Goal: Task Accomplishment & Management: Complete application form

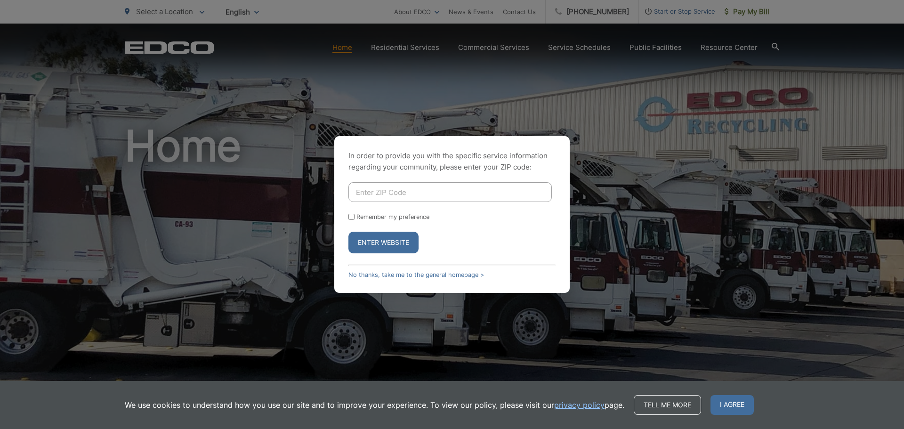
click at [442, 193] on input "Enter ZIP Code" at bounding box center [449, 192] width 203 height 20
type input "92028"
click at [407, 215] on label "Remember my preference" at bounding box center [392, 216] width 73 height 7
click at [355, 215] on input "Remember my preference" at bounding box center [351, 217] width 6 height 6
checkbox input "true"
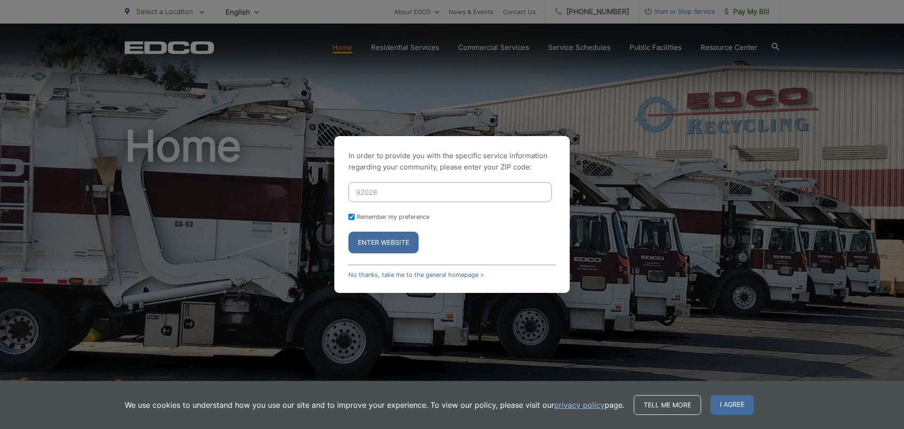
checkbox input "true"
click at [396, 239] on button "Enter Website" at bounding box center [383, 243] width 70 height 22
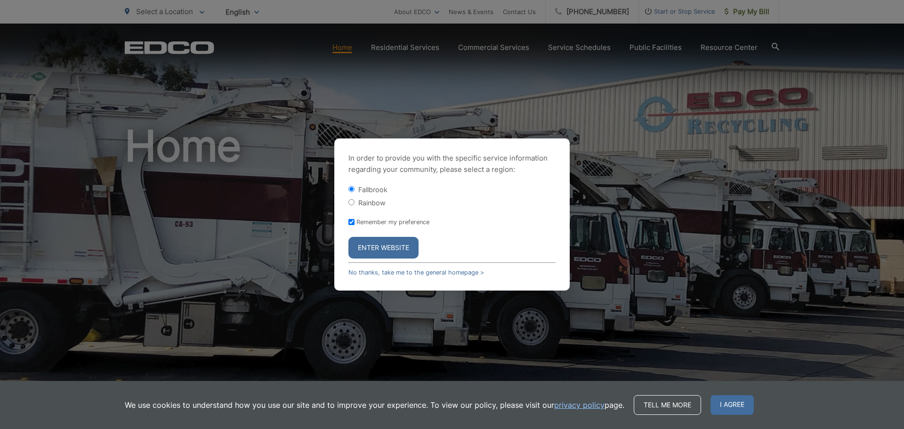
click at [391, 243] on button "Enter Website" at bounding box center [383, 248] width 70 height 22
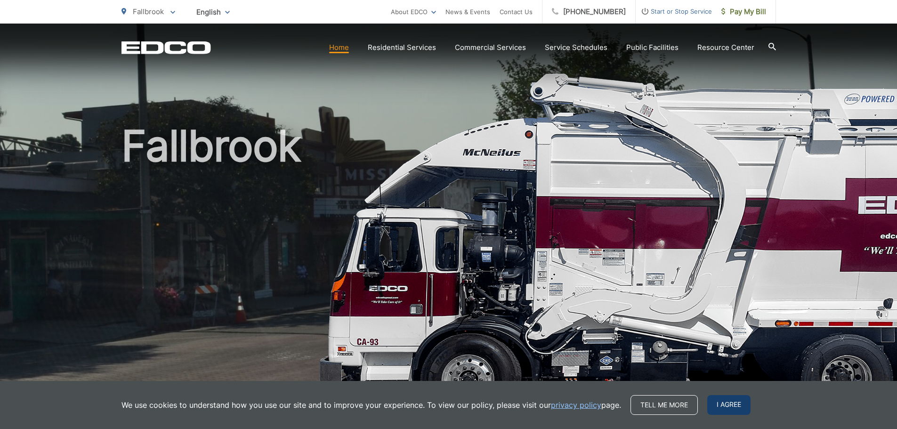
click at [728, 406] on span "I agree" at bounding box center [728, 405] width 43 height 20
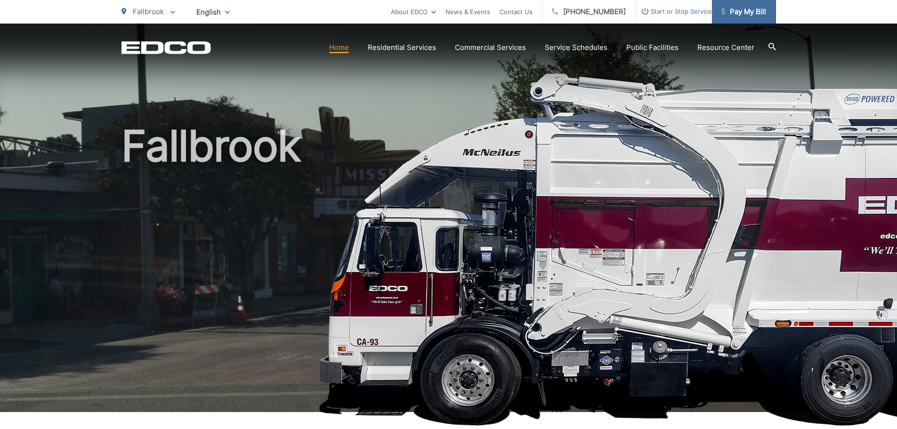
click at [736, 11] on span "Pay My Bill" at bounding box center [743, 11] width 45 height 11
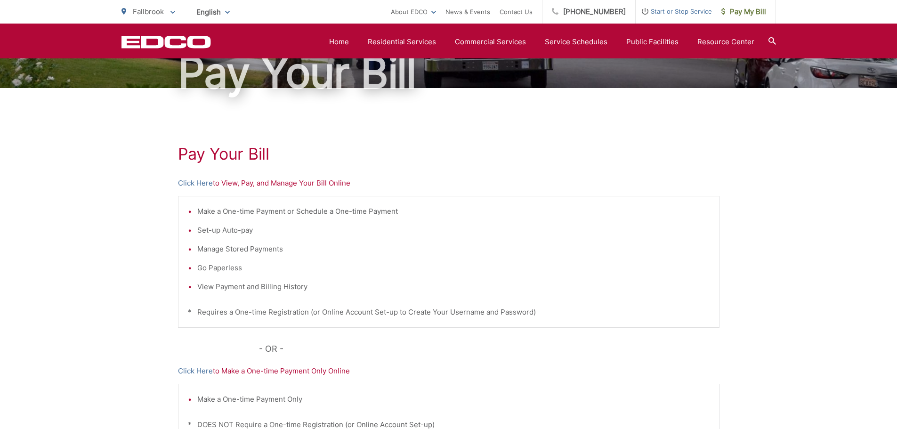
scroll to position [94, 0]
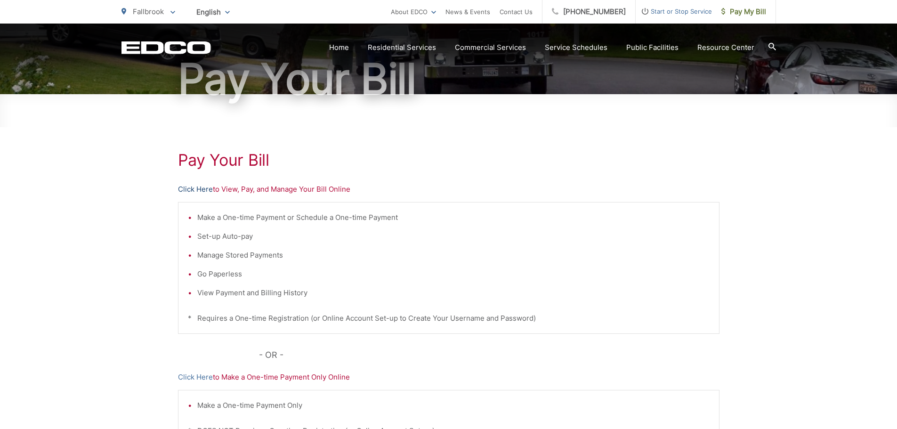
click at [187, 189] on link "Click Here" at bounding box center [195, 189] width 35 height 11
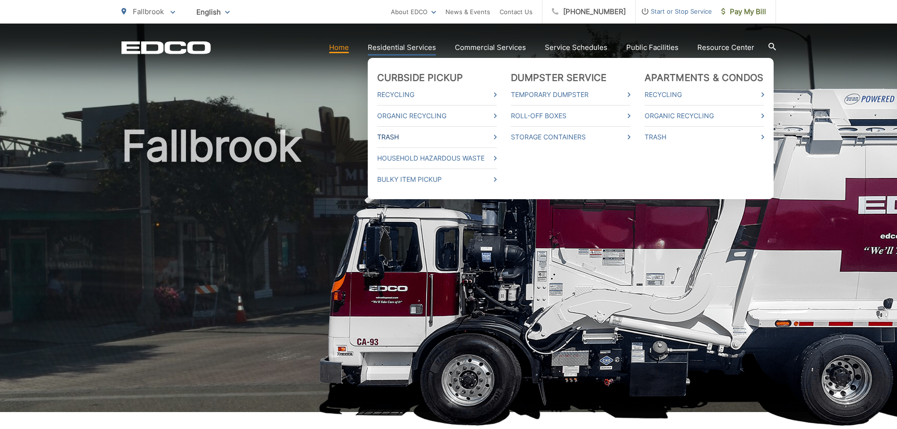
click at [497, 138] on icon at bounding box center [495, 137] width 3 height 5
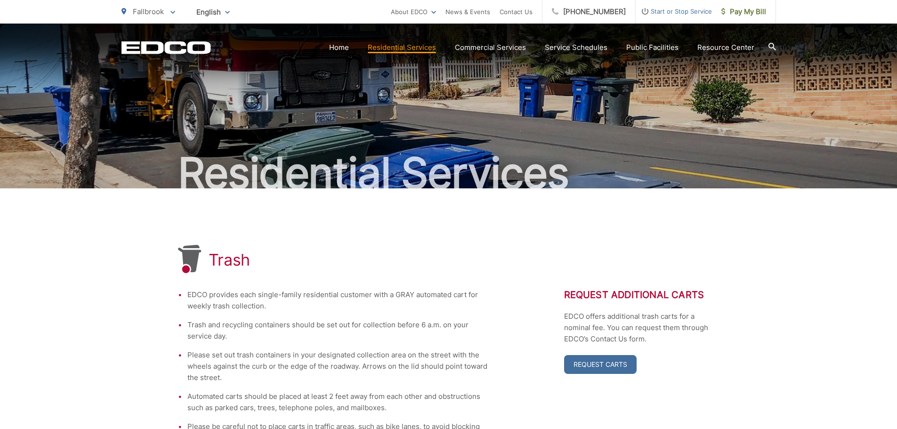
click at [173, 13] on icon at bounding box center [172, 12] width 5 height 3
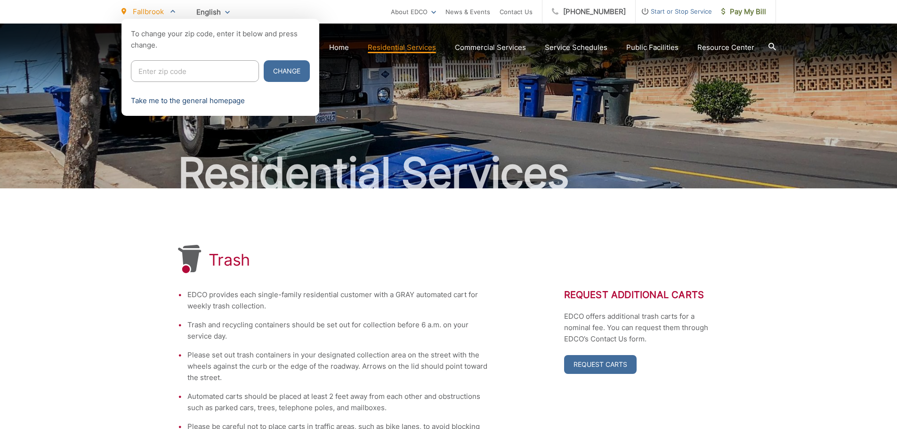
click at [199, 102] on link "Take me to the general homepage" at bounding box center [188, 100] width 114 height 11
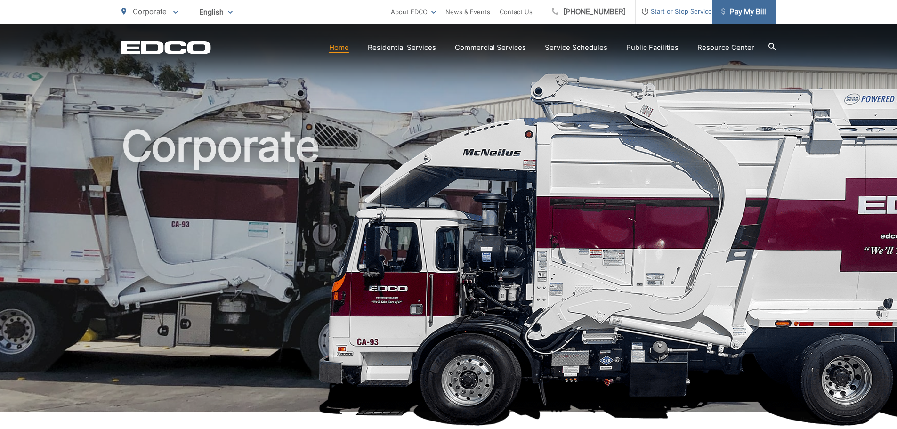
click at [751, 13] on span "Pay My Bill" at bounding box center [743, 11] width 45 height 11
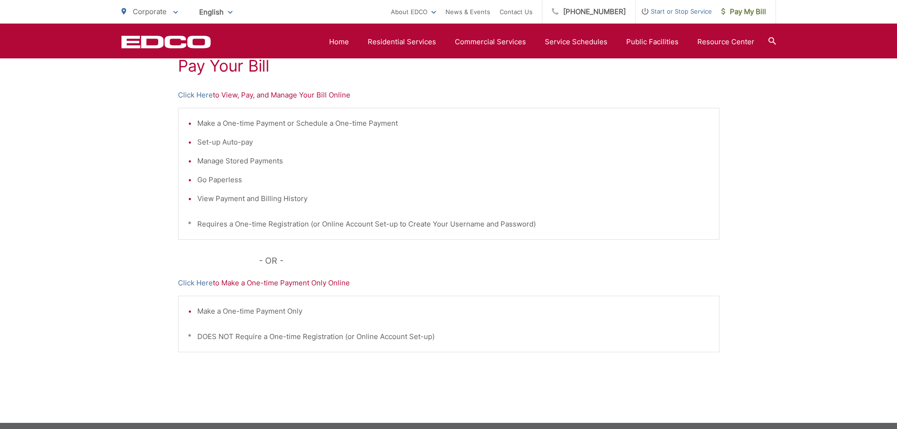
scroll to position [47, 0]
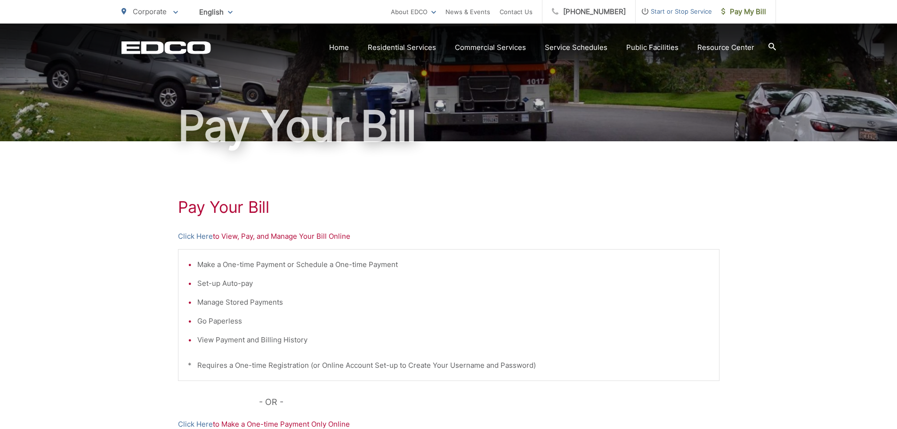
click at [288, 236] on p "Click Here to View, Pay, and Manage Your Bill Online" at bounding box center [449, 236] width 542 height 11
click at [236, 237] on p "Click Here to View, Pay, and Manage Your Bill Online" at bounding box center [449, 236] width 542 height 11
click at [201, 236] on link "Click Here" at bounding box center [195, 236] width 35 height 11
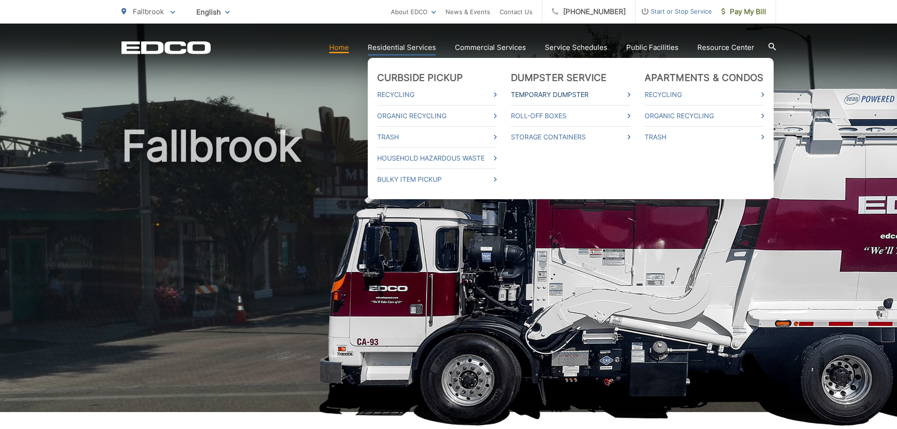
click at [631, 96] on icon at bounding box center [629, 94] width 3 height 5
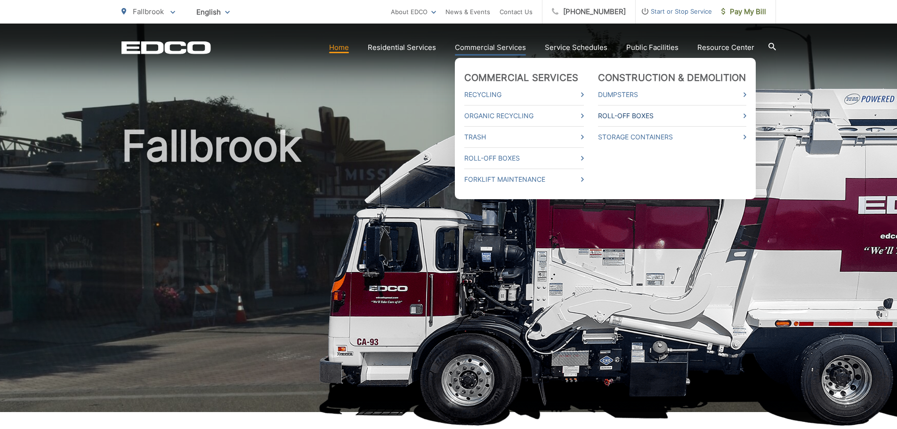
click at [710, 115] on link "Roll-Off Boxes" at bounding box center [672, 115] width 148 height 11
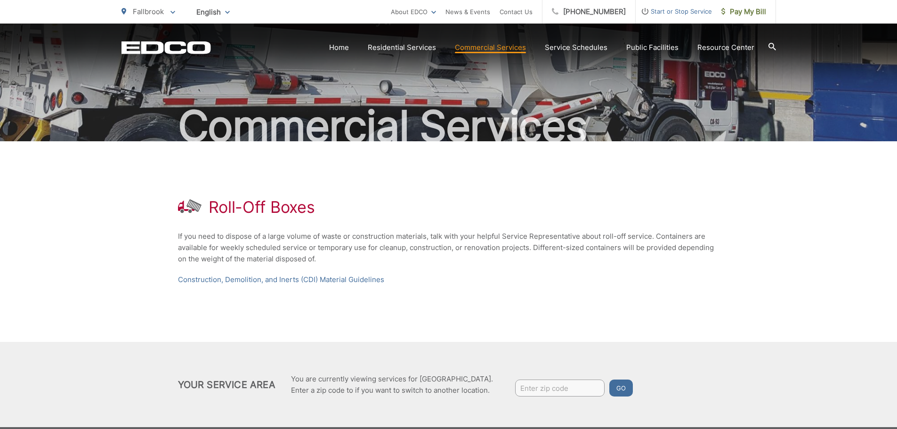
scroll to position [94, 0]
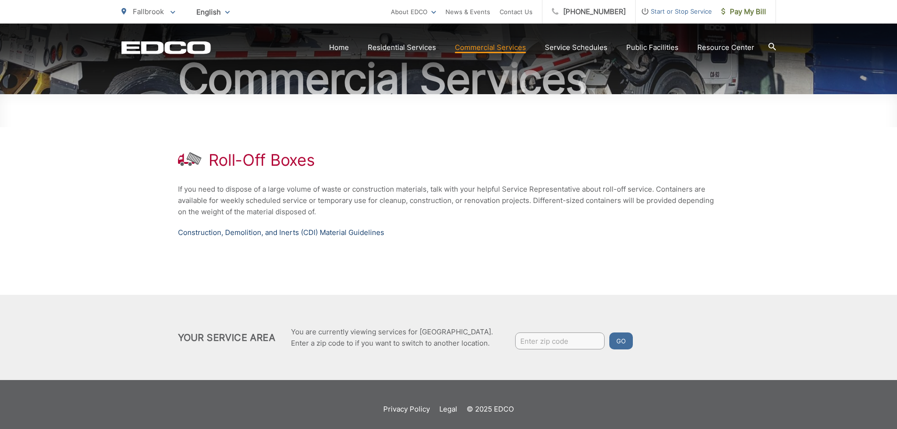
click at [306, 231] on link "Construction, Demolition, and Inerts (CDI) Material Guidelines" at bounding box center [281, 232] width 206 height 11
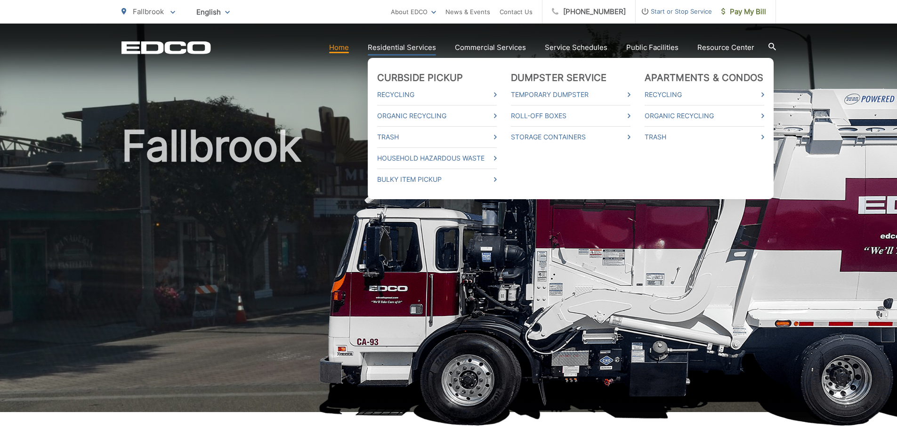
click at [501, 135] on ul "Curbside Pickup Recycling Organic Recycling Trash Household Hazardous Waste Bul…" at bounding box center [571, 128] width 406 height 141
click at [497, 139] on link "Trash" at bounding box center [437, 136] width 120 height 11
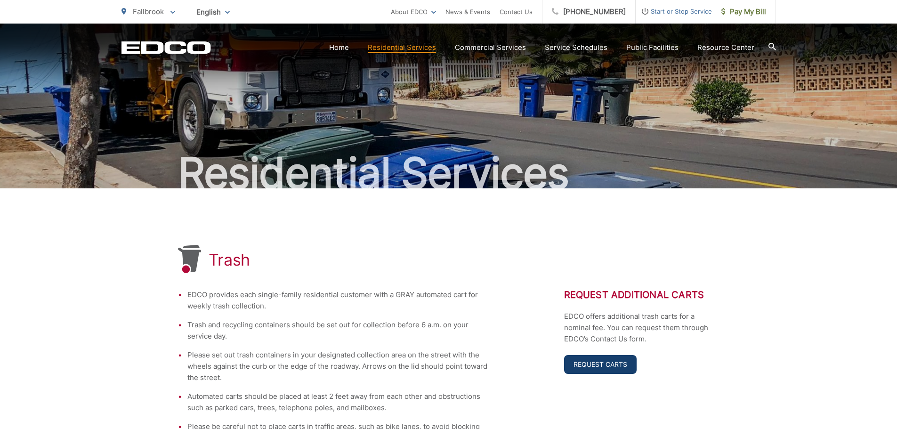
click at [604, 369] on link "Request Carts" at bounding box center [600, 364] width 73 height 19
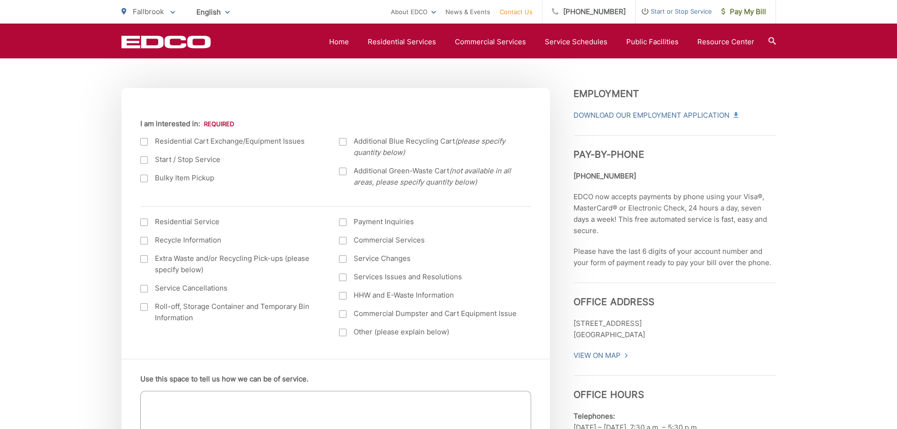
scroll to position [330, 0]
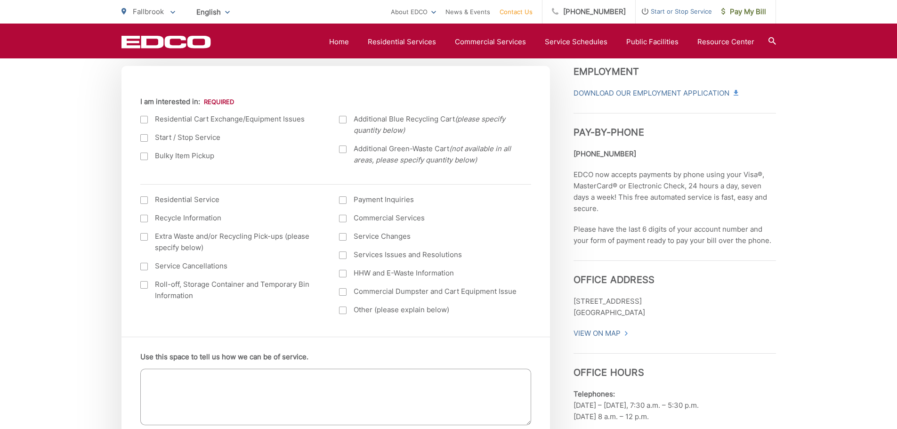
click at [141, 125] on div "Current Location Alpine Bonita Bonsall Borrego Springs Boulevard Buena Park Cam…" at bounding box center [335, 204] width 428 height 266
click at [146, 118] on div at bounding box center [144, 120] width 8 height 8
click at [0, 0] on input "I am interested in:" at bounding box center [0, 0] width 0 height 0
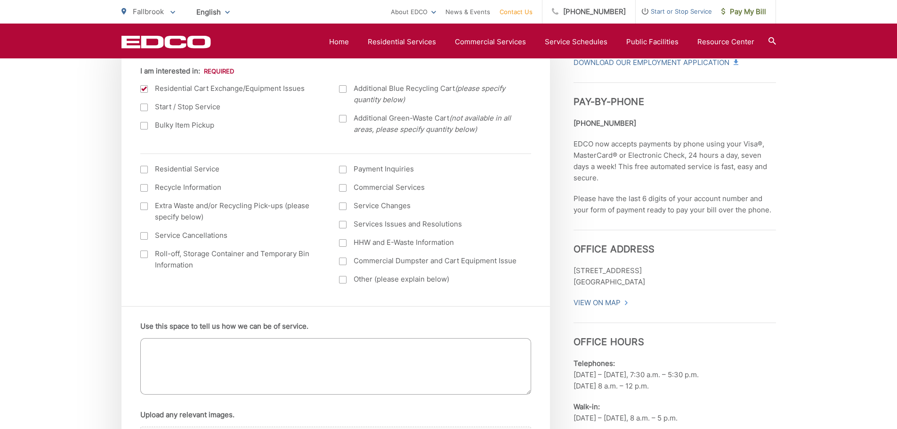
scroll to position [377, 0]
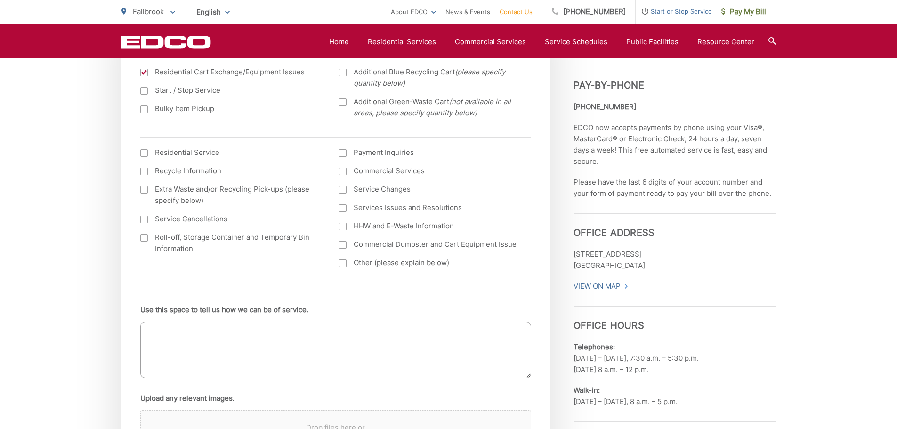
click at [200, 341] on textarea "Use this space to tell us how we can be of service." at bounding box center [335, 350] width 391 height 57
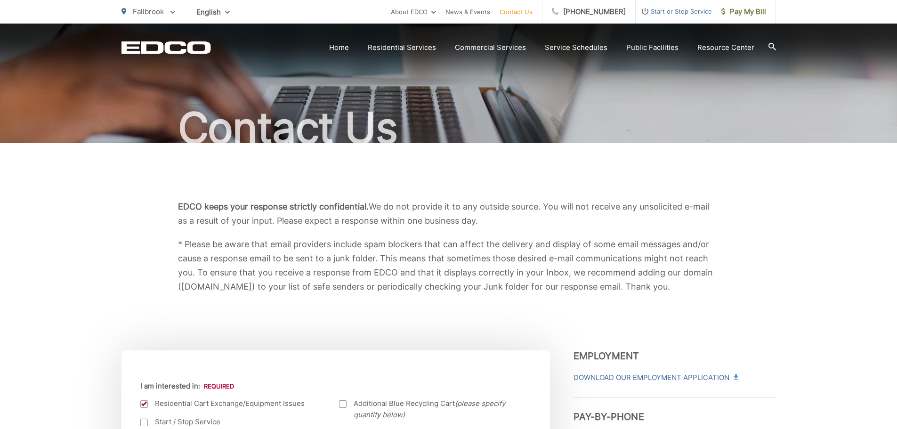
scroll to position [0, 0]
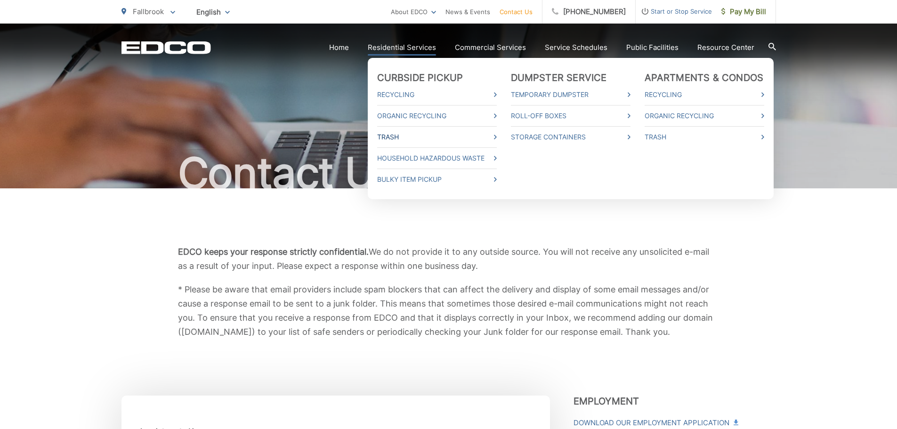
type textarea "I would like an extra trash bin dropped off for weekly trash use. Th"
click at [496, 136] on link "Trash" at bounding box center [437, 136] width 120 height 11
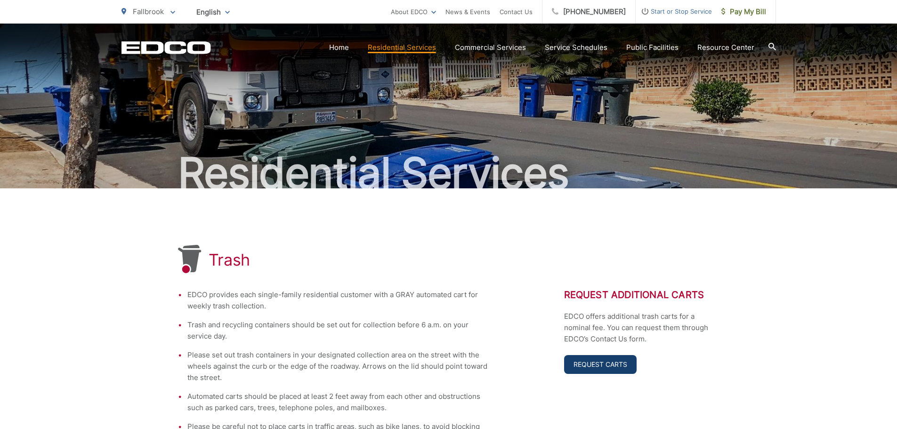
click at [592, 364] on link "Request Carts" at bounding box center [600, 364] width 73 height 19
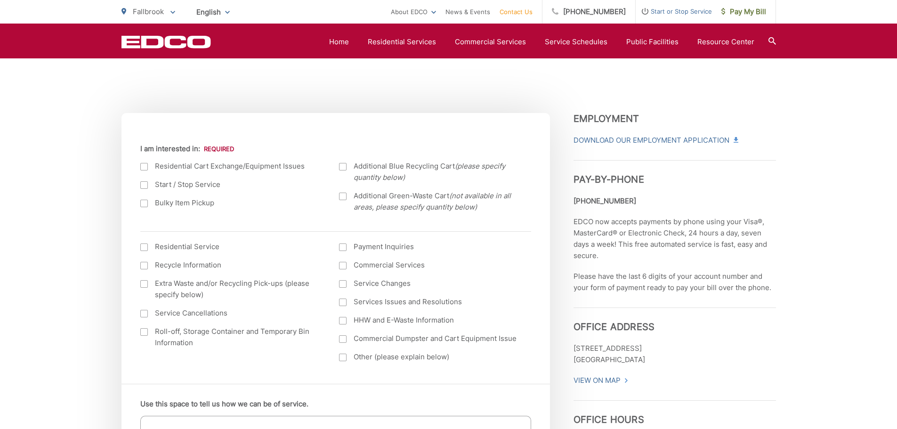
scroll to position [330, 0]
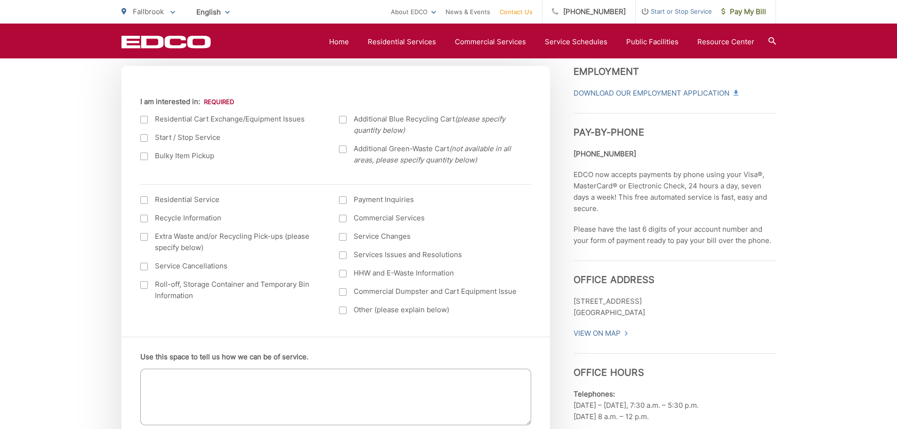
click at [142, 118] on div at bounding box center [144, 120] width 8 height 8
click at [0, 0] on input "I am interested in:" at bounding box center [0, 0] width 0 height 0
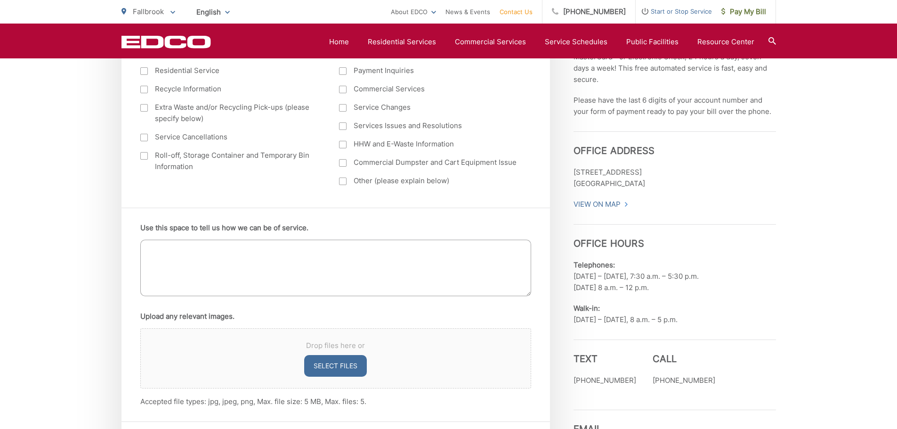
scroll to position [471, 0]
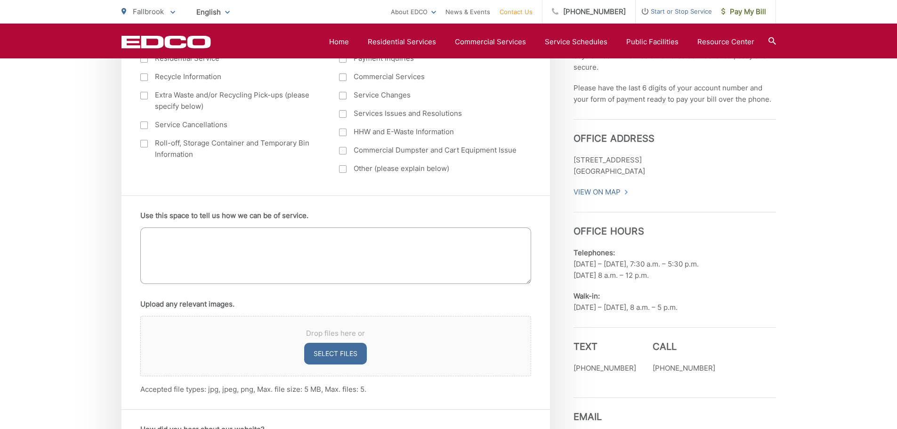
click at [224, 242] on textarea "Use this space to tell us how we can be of service." at bounding box center [335, 255] width 391 height 57
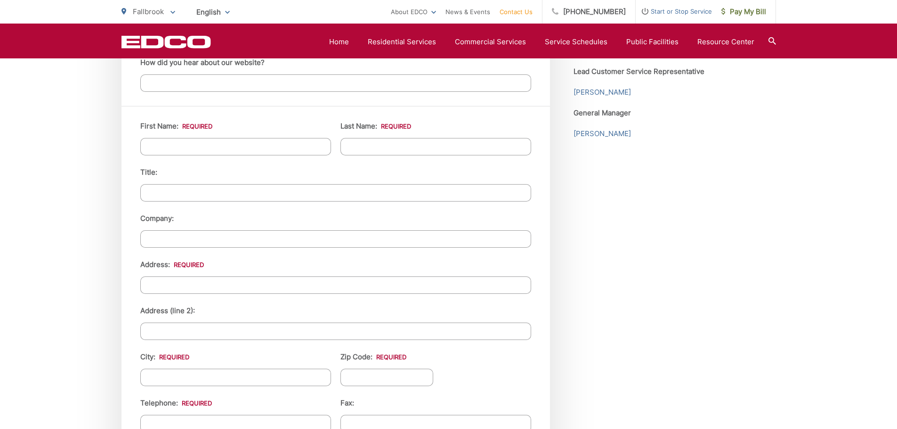
scroll to position [848, 0]
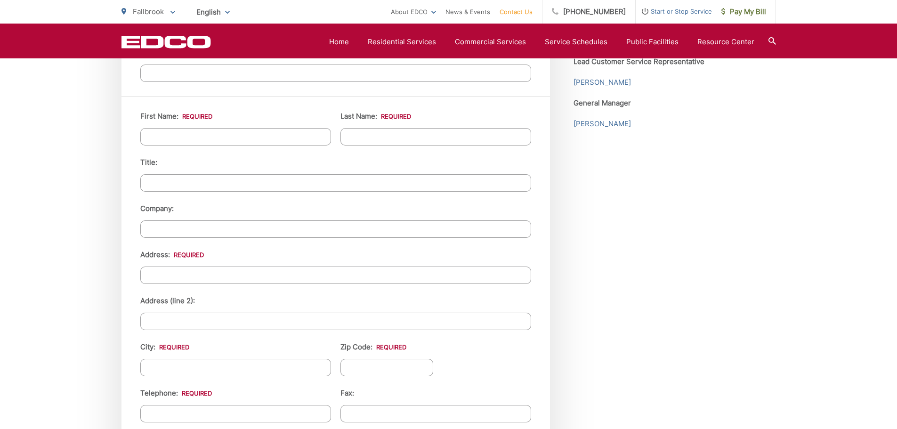
type textarea "I would like (1) additional trash cart, the largest residential size available,…"
click at [215, 132] on input "First Name: *" at bounding box center [235, 136] width 191 height 17
type input "Joshua"
type input "Bell"
type input "1357 Sunny Heights Road"
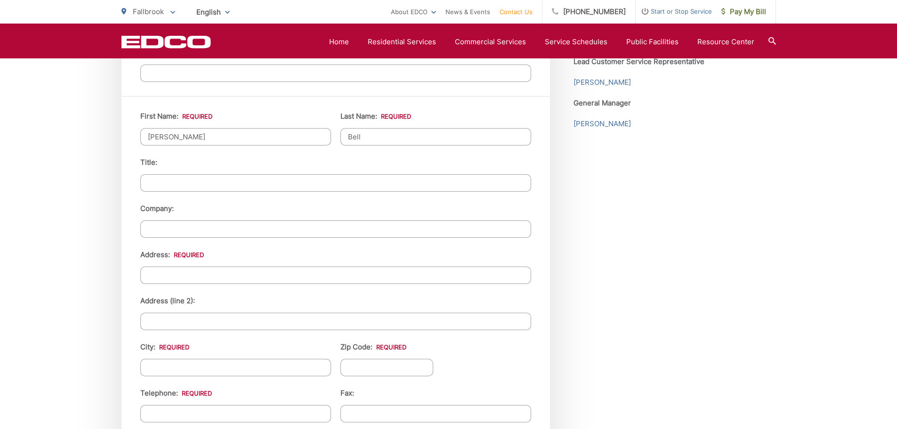
type input "FALLBROOK"
type input "92028"
type input "7609179001"
type input "jkojbell@gmail.com"
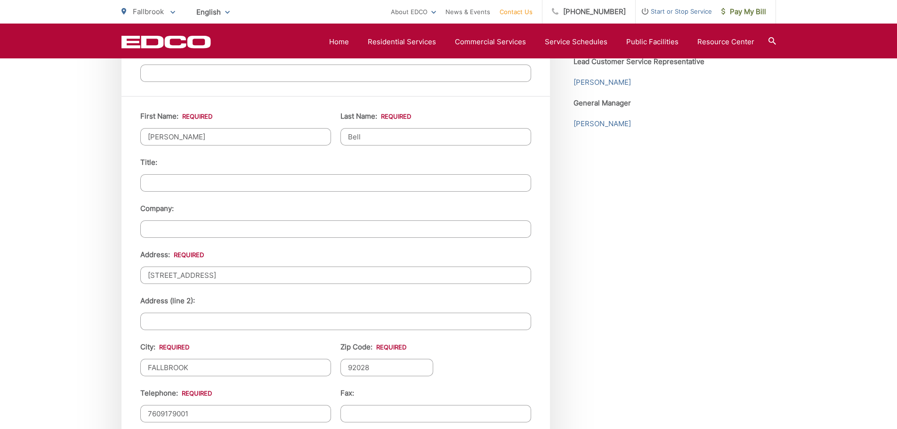
type input "(760) 917-9001"
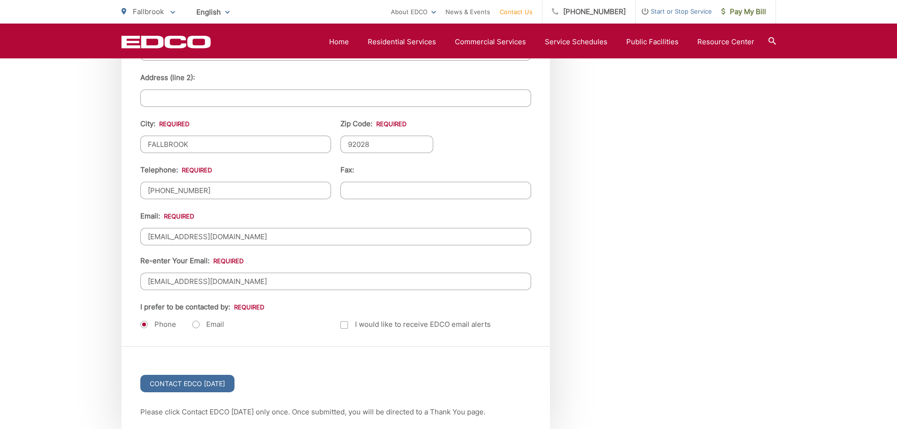
scroll to position [1083, 0]
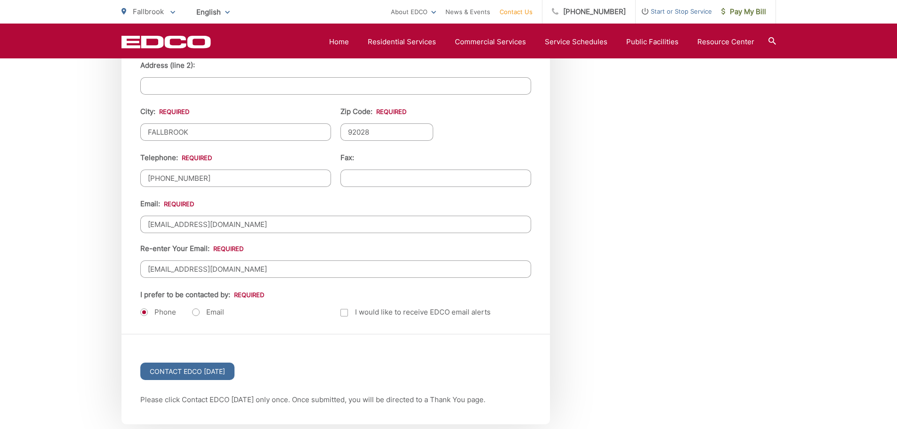
click at [196, 310] on label "Email" at bounding box center [208, 311] width 32 height 9
radio input "true"
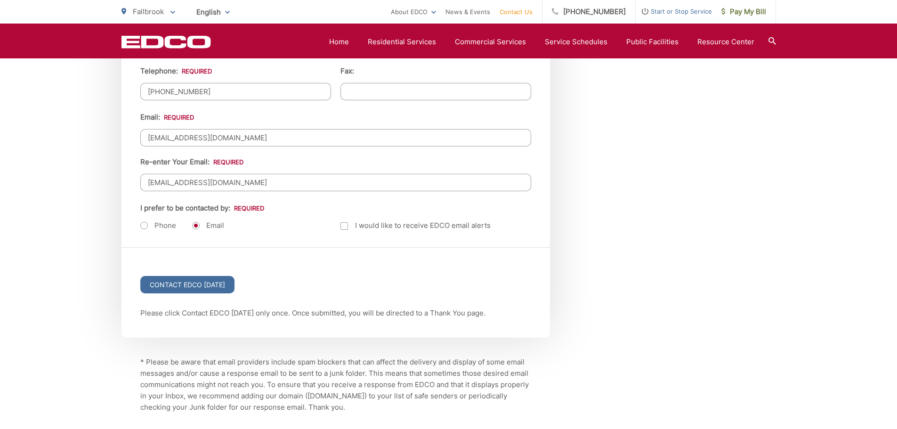
scroll to position [1177, 0]
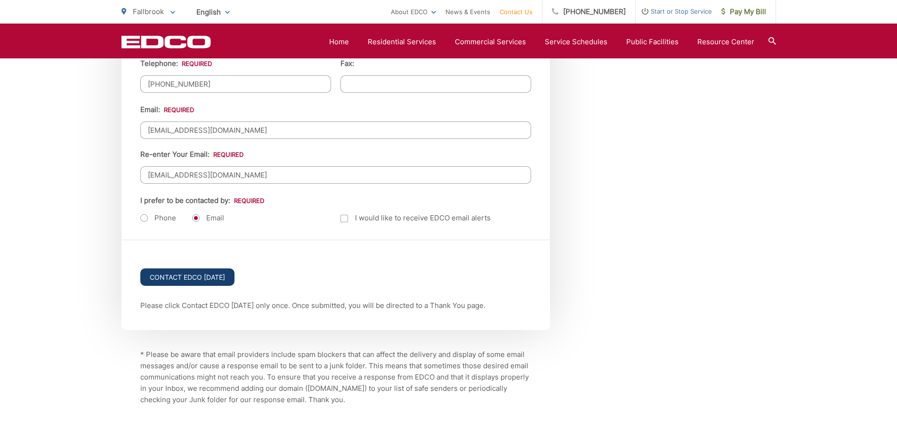
click at [212, 274] on input "Contact EDCO Today" at bounding box center [187, 276] width 94 height 17
